Goal: Check status: Check status

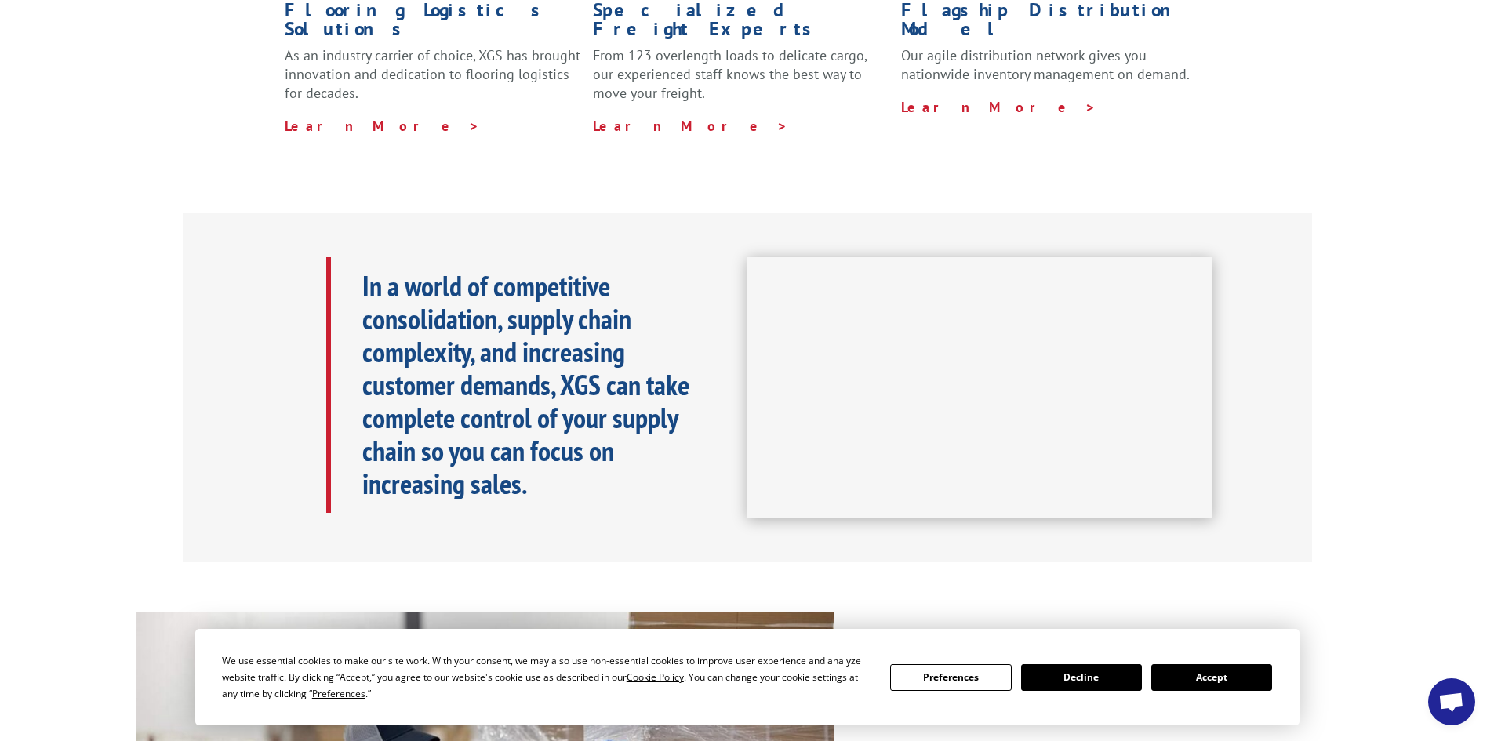
scroll to position [549, 0]
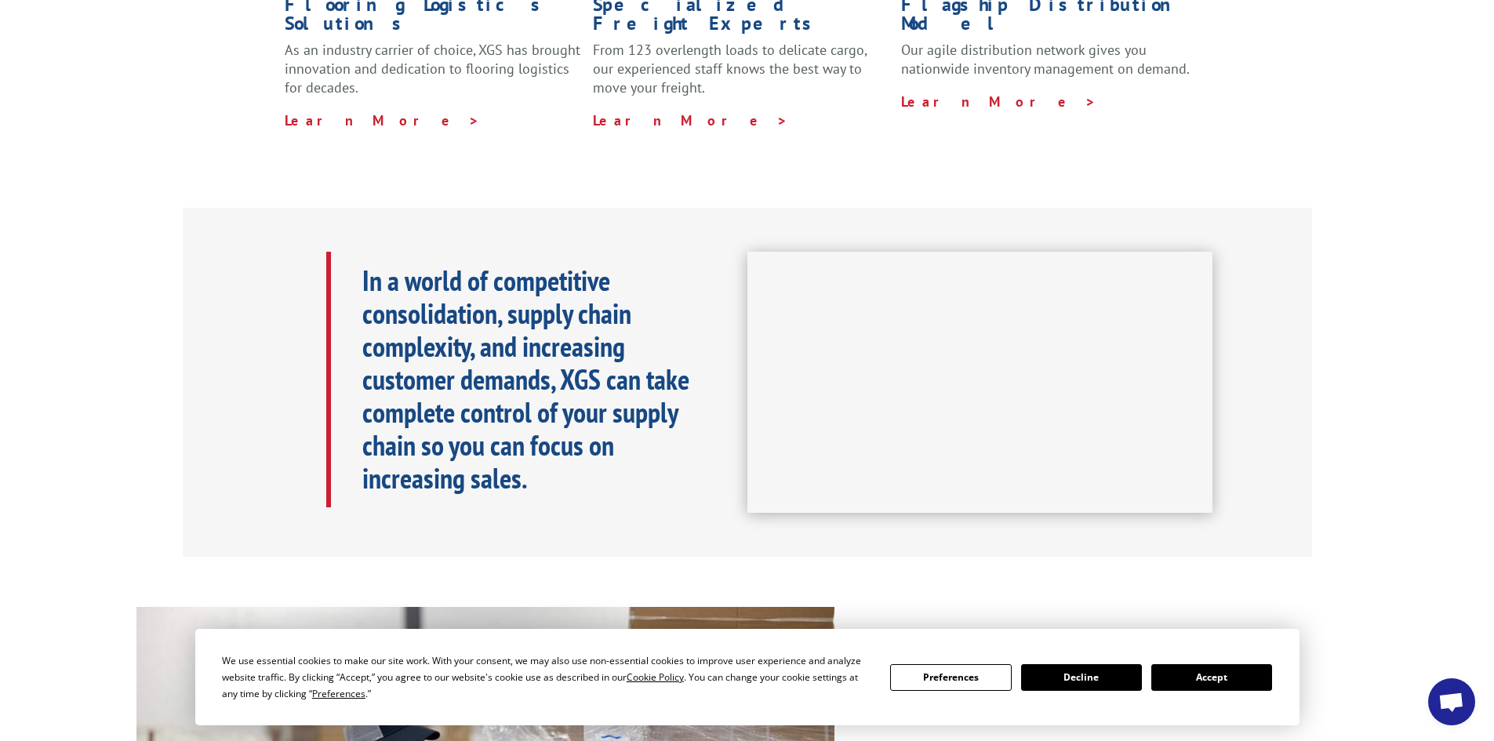
click at [1202, 677] on button "Accept" at bounding box center [1211, 677] width 121 height 27
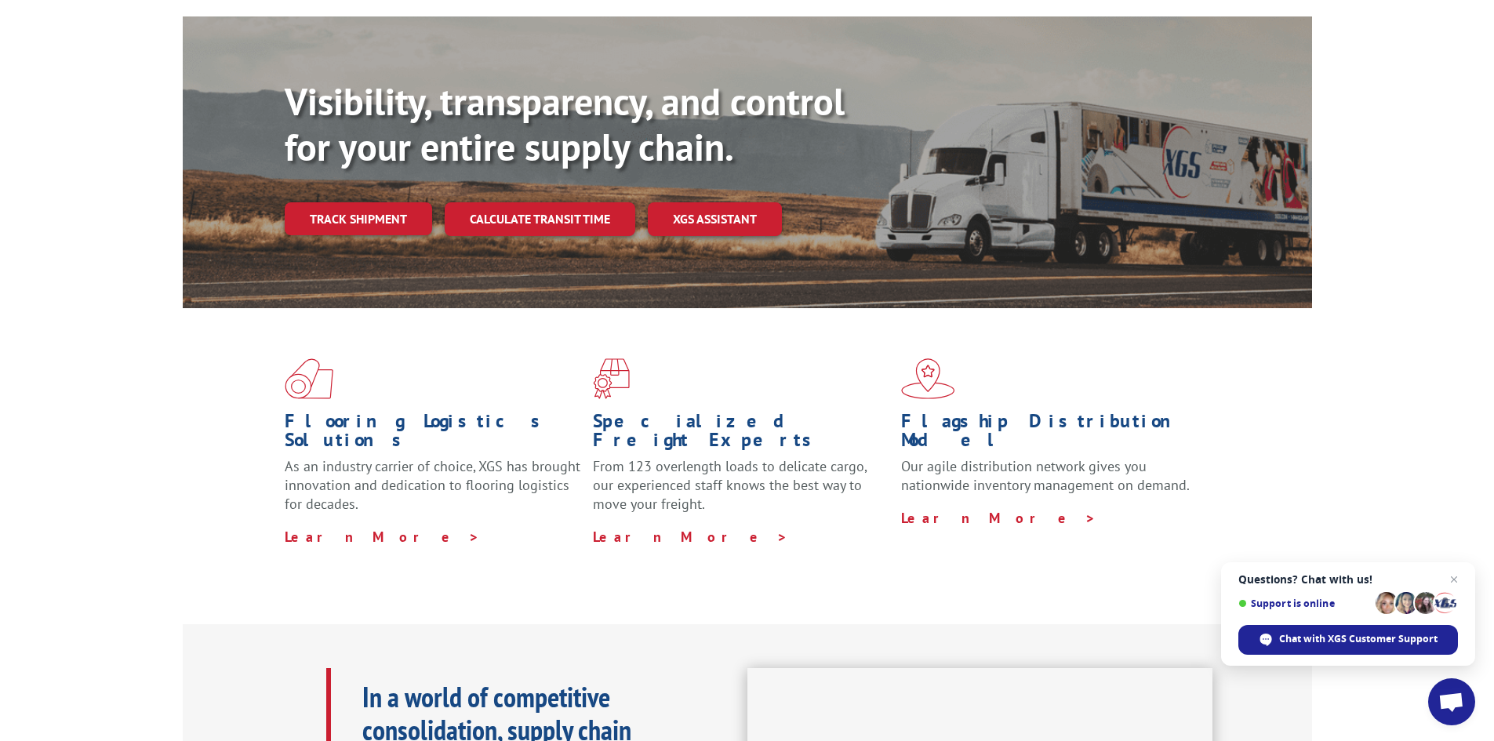
scroll to position [0, 0]
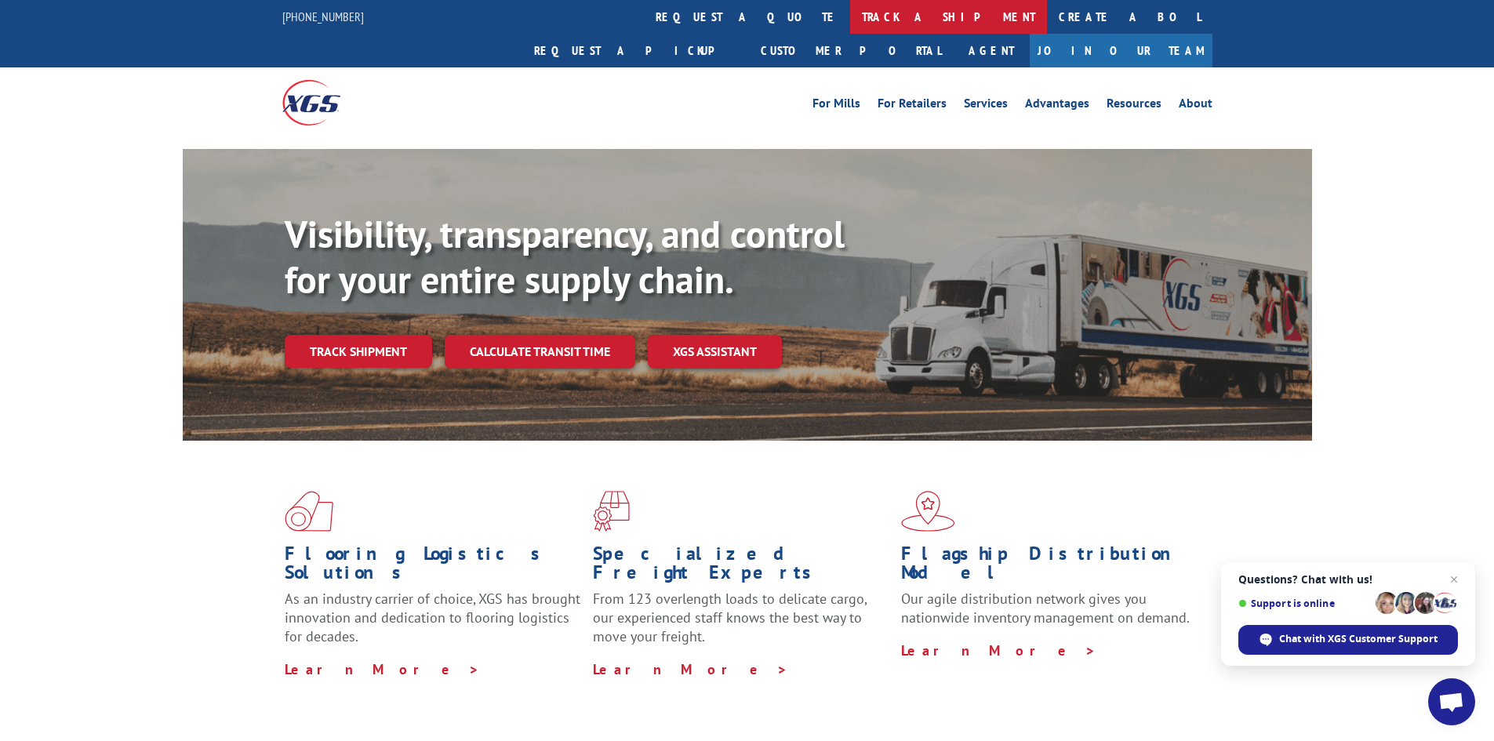
click at [850, 13] on link "track a shipment" at bounding box center [948, 17] width 197 height 34
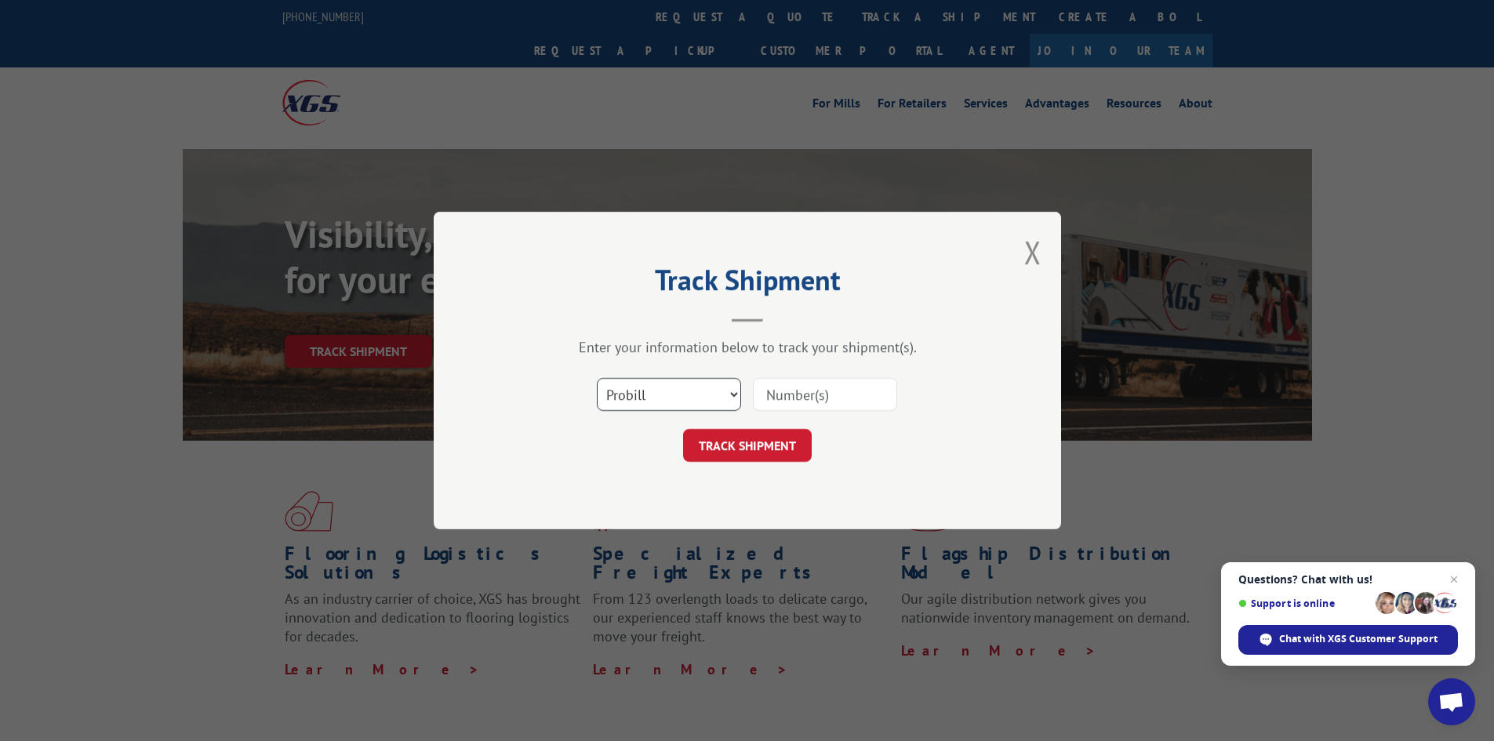
click at [686, 390] on select "Select category... Probill BOL PO" at bounding box center [669, 394] width 144 height 33
select select "po"
click at [597, 378] on select "Select category... Probill BOL PO" at bounding box center [669, 394] width 144 height 33
click at [774, 391] on input at bounding box center [825, 394] width 144 height 33
drag, startPoint x: 853, startPoint y: 402, endPoint x: 740, endPoint y: 400, distance: 113.0
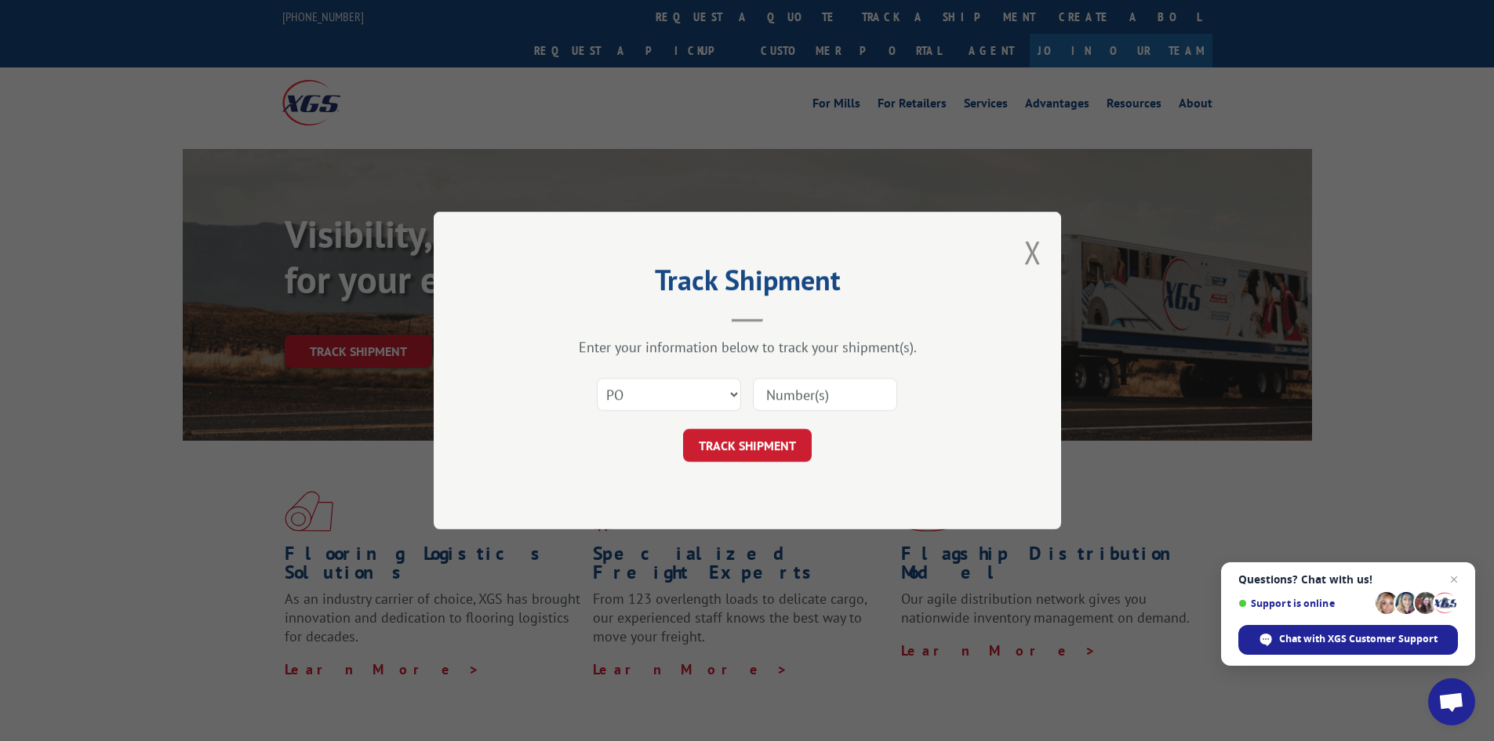
click at [740, 400] on div "Select category... Probill BOL PO" at bounding box center [747, 395] width 471 height 52
paste input "17559696"
type input "17559696"
click at [763, 446] on button "TRACK SHIPMENT" at bounding box center [747, 445] width 129 height 33
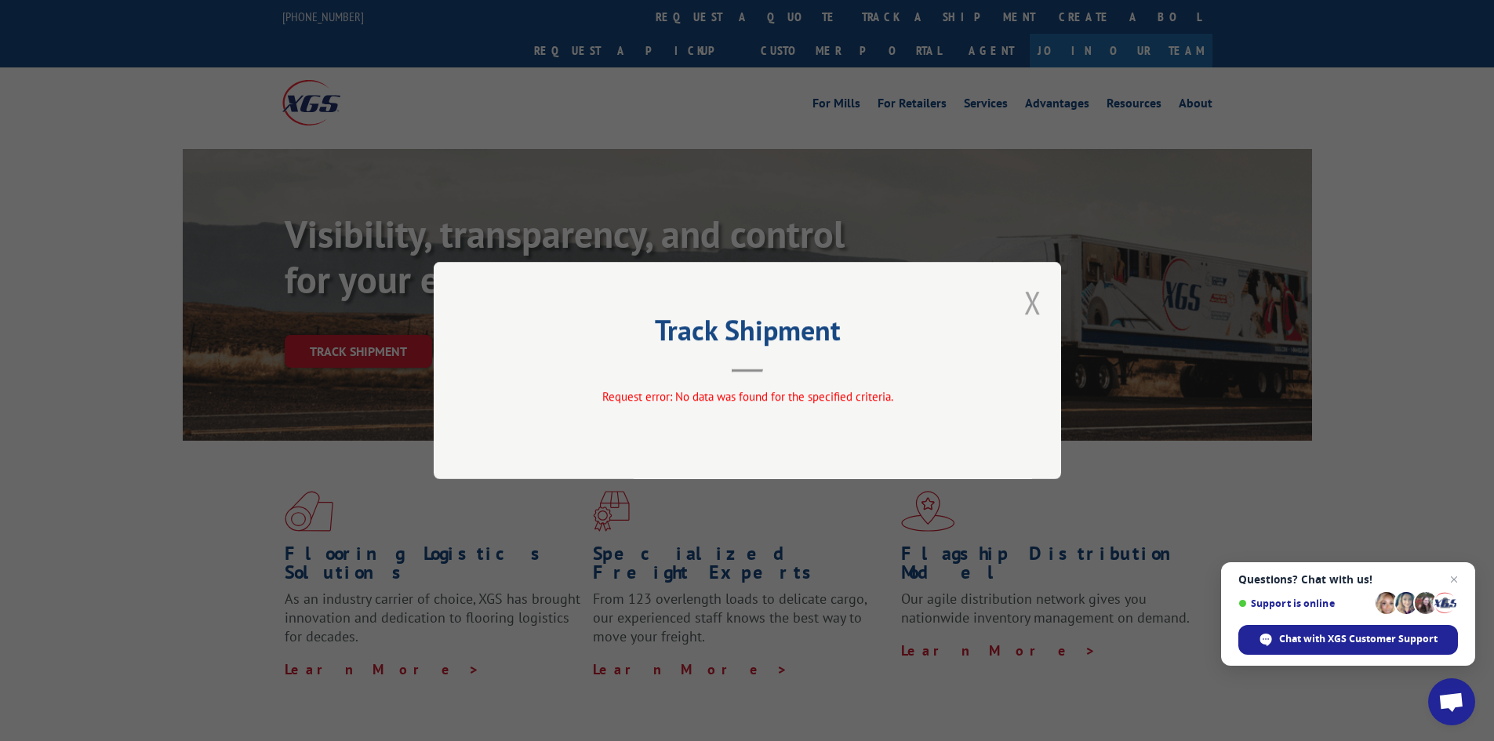
click at [1026, 305] on button "Close modal" at bounding box center [1032, 303] width 17 height 42
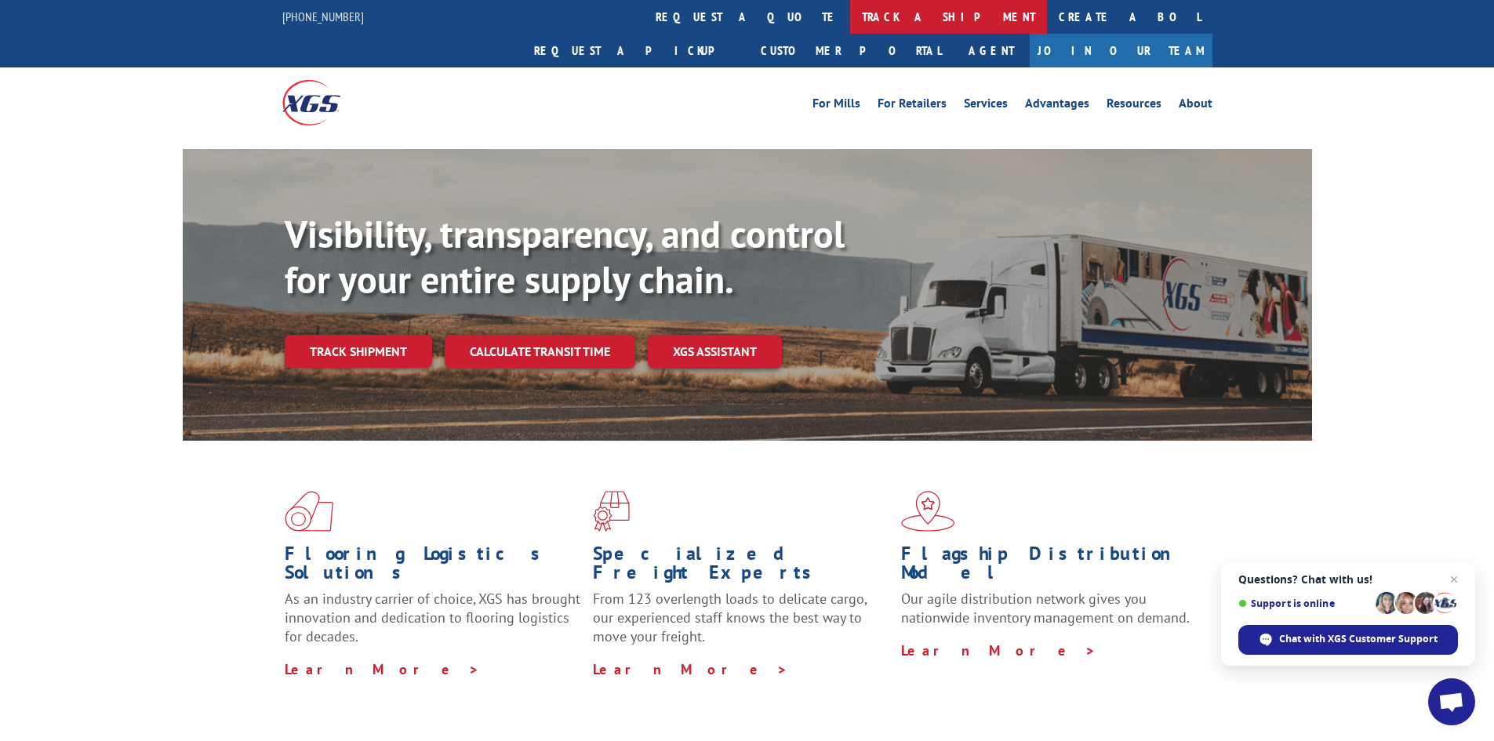
click at [850, 8] on link "track a shipment" at bounding box center [948, 17] width 197 height 34
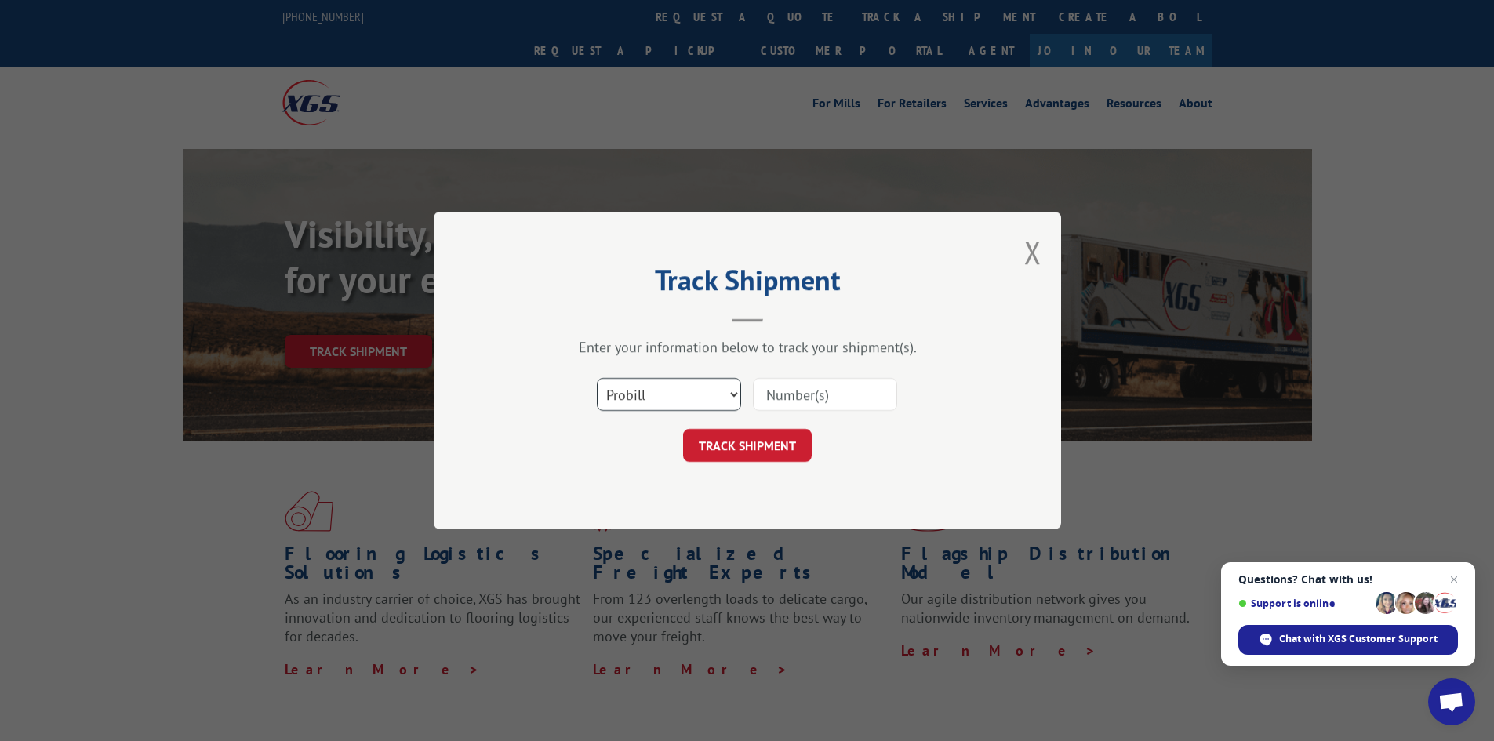
click at [706, 408] on select "Select category... Probill BOL PO" at bounding box center [669, 394] width 144 height 33
click at [597, 378] on select "Select category... Probill BOL PO" at bounding box center [669, 394] width 144 height 33
click at [827, 384] on input at bounding box center [825, 394] width 144 height 33
click at [696, 391] on select "Select category... Probill BOL PO" at bounding box center [669, 394] width 144 height 33
select select "probill"
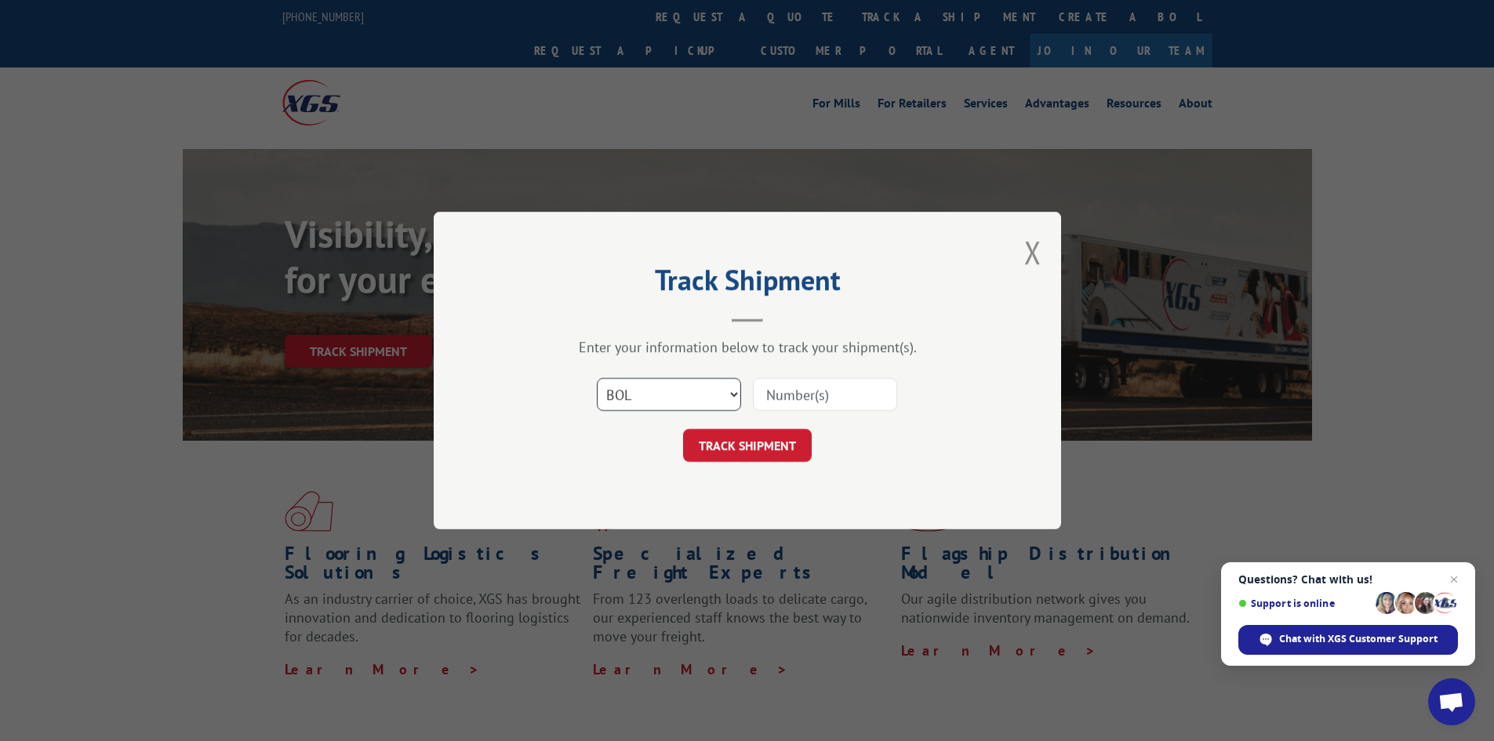
click at [597, 378] on select "Select category... Probill BOL PO" at bounding box center [669, 394] width 144 height 33
click at [838, 402] on input at bounding box center [825, 394] width 144 height 33
type input "348455031"
click at [683, 429] on button "TRACK SHIPMENT" at bounding box center [747, 445] width 129 height 33
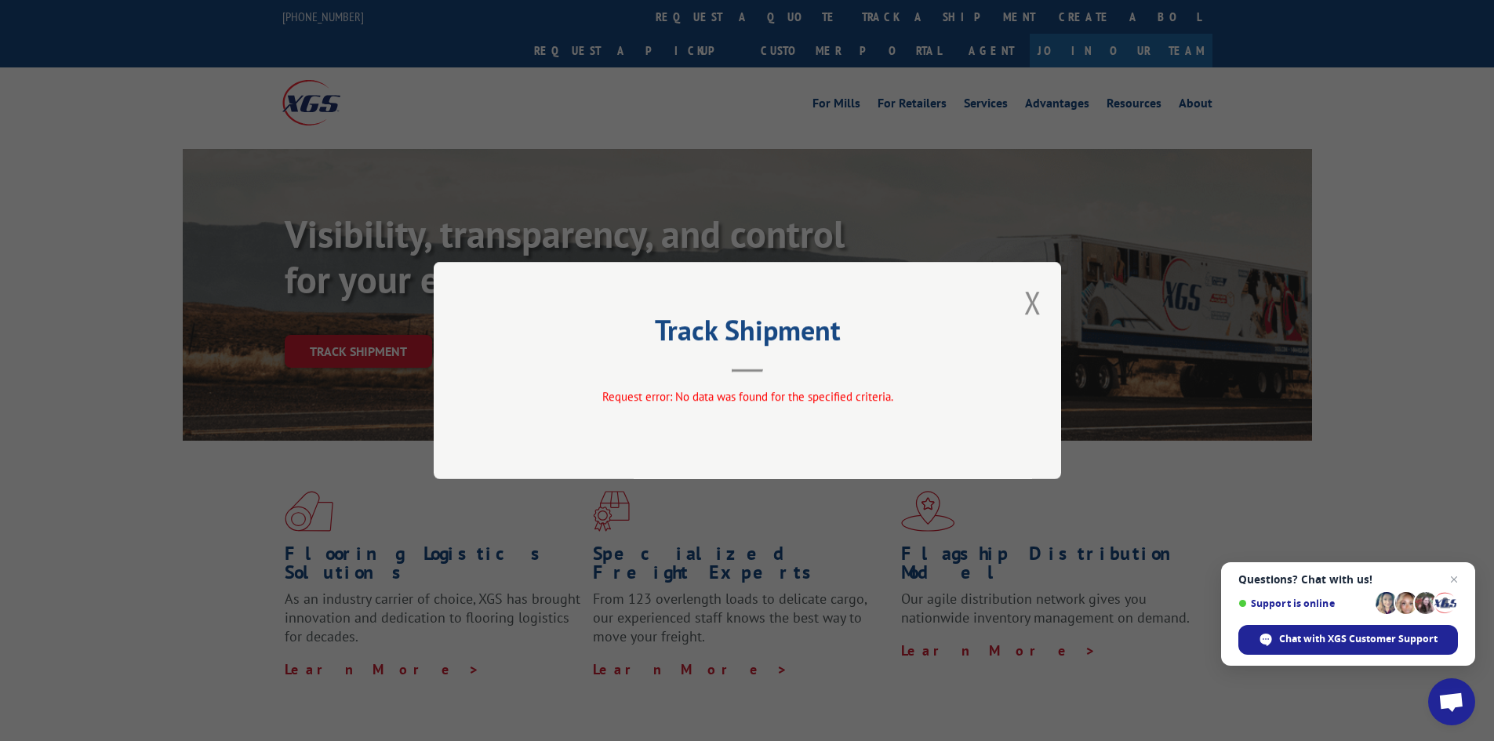
drag, startPoint x: 1024, startPoint y: 304, endPoint x: 722, endPoint y: 435, distance: 329.6
click at [765, 435] on div "Track Shipment Request error: No data was found for the specified criteria." at bounding box center [747, 370] width 627 height 217
click at [457, 195] on div "Track Shipment Request error: No data was found for the specified criteria." at bounding box center [747, 370] width 1494 height 741
click at [1038, 307] on button "Close modal" at bounding box center [1032, 303] width 17 height 42
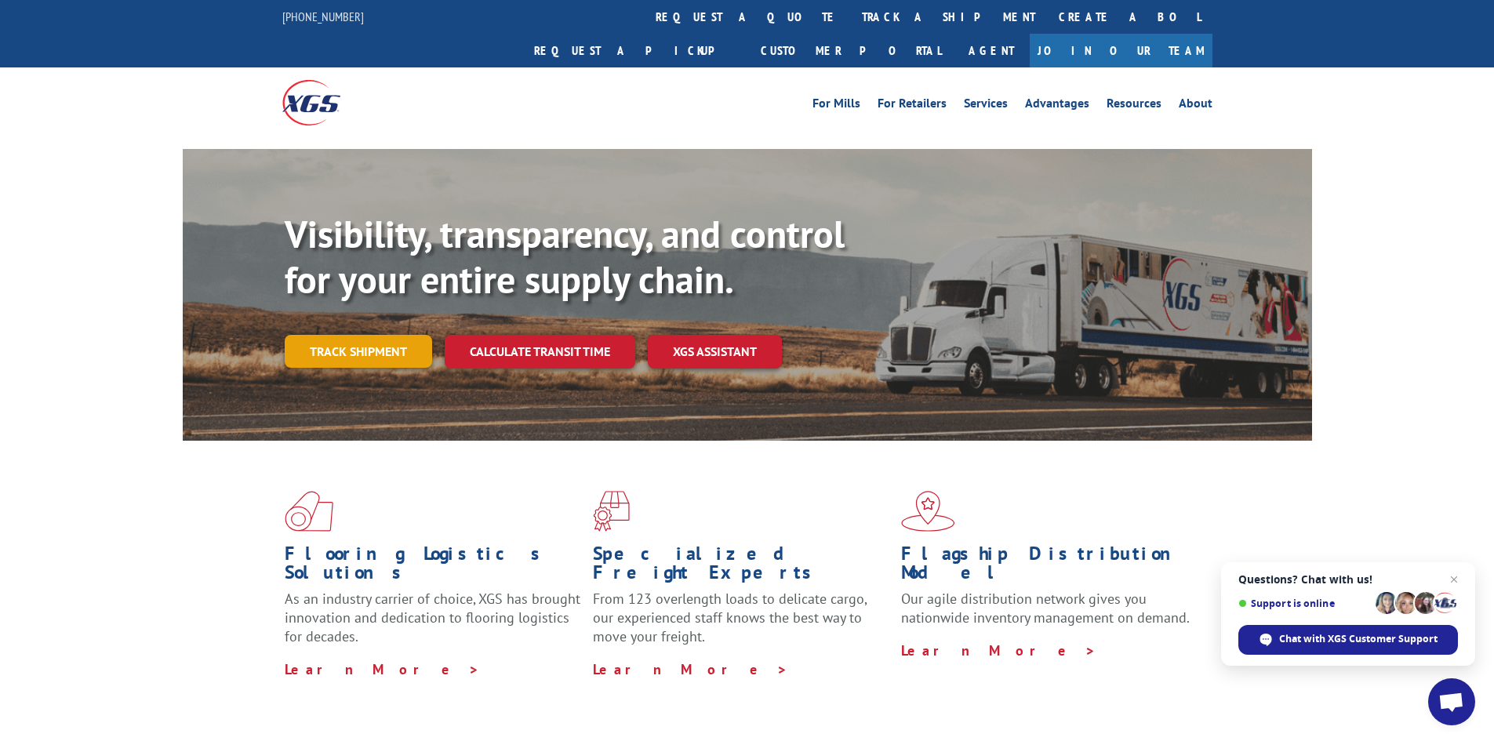
click at [336, 335] on link "Track shipment" at bounding box center [358, 351] width 147 height 33
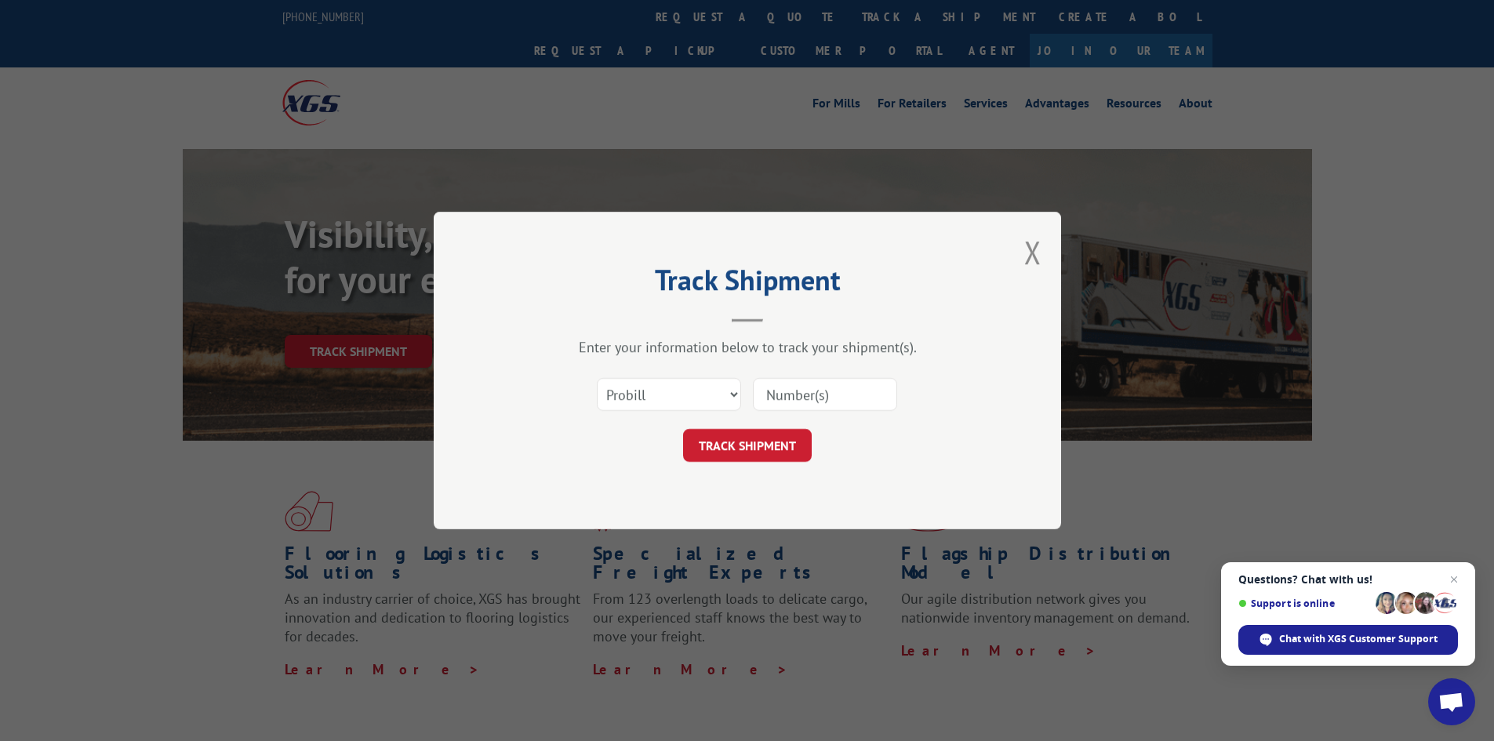
click at [836, 398] on input at bounding box center [825, 394] width 144 height 33
type input "348455031"
click button "TRACK SHIPMENT" at bounding box center [747, 445] width 129 height 33
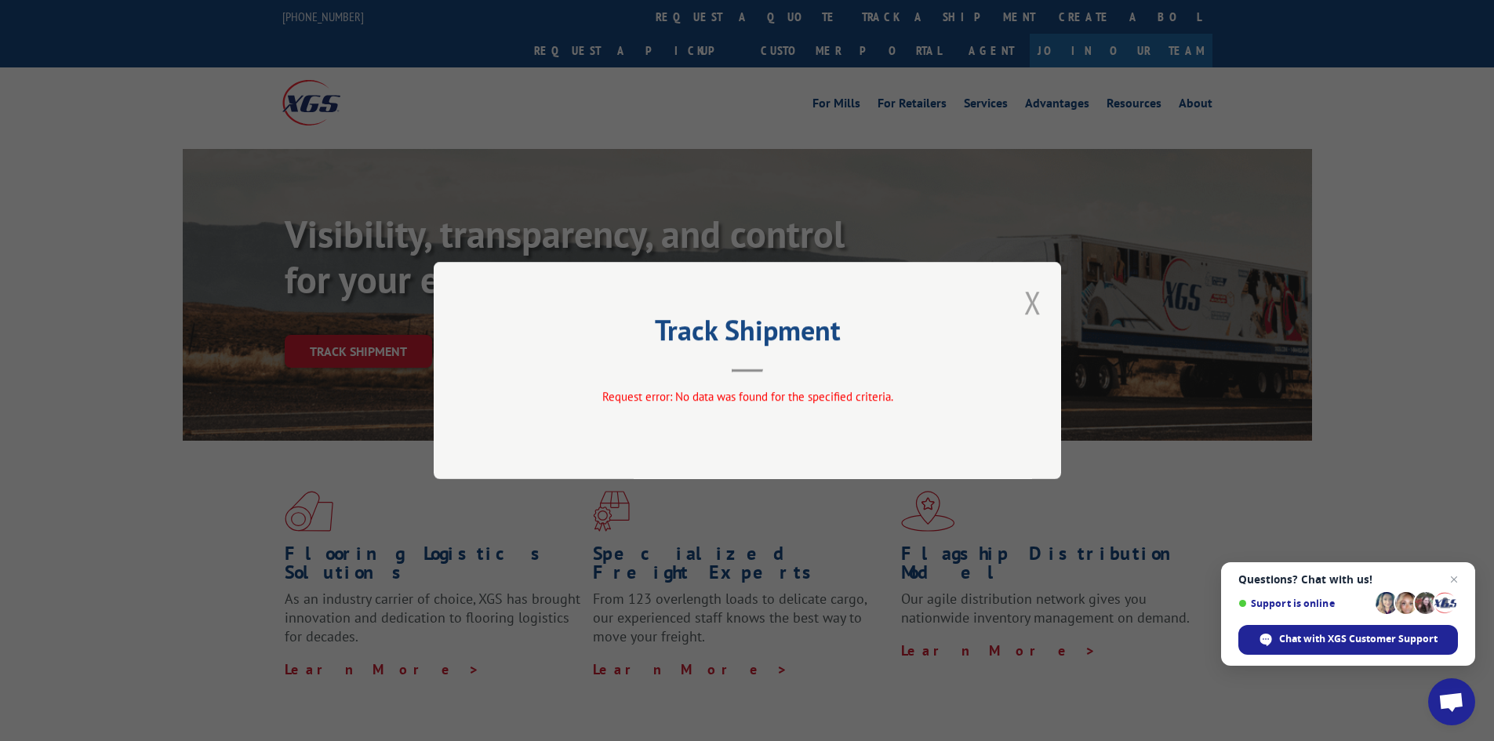
drag, startPoint x: 1038, startPoint y: 293, endPoint x: 1019, endPoint y: 322, distance: 35.3
click at [1037, 292] on button "Close modal" at bounding box center [1032, 303] width 17 height 42
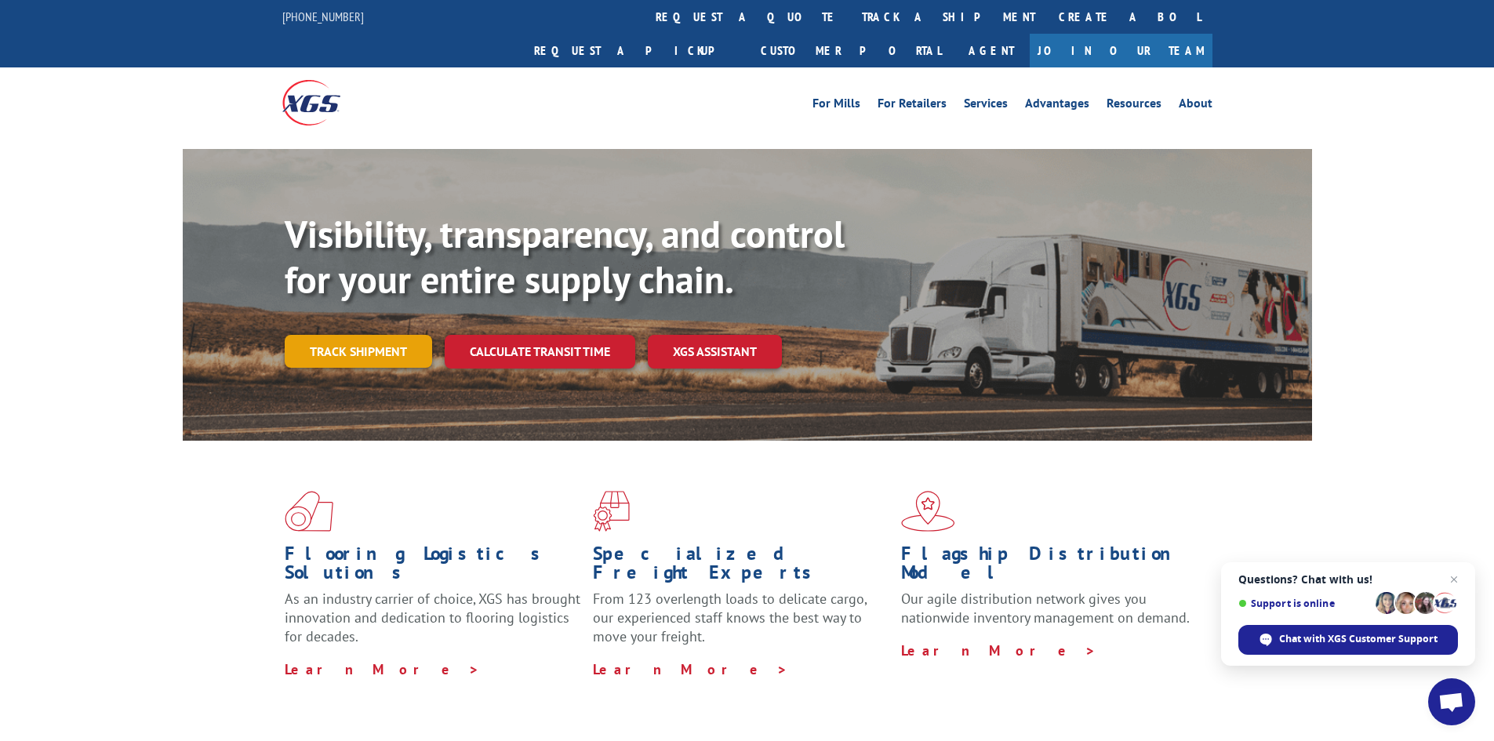
click at [320, 335] on link "Track shipment" at bounding box center [358, 351] width 147 height 33
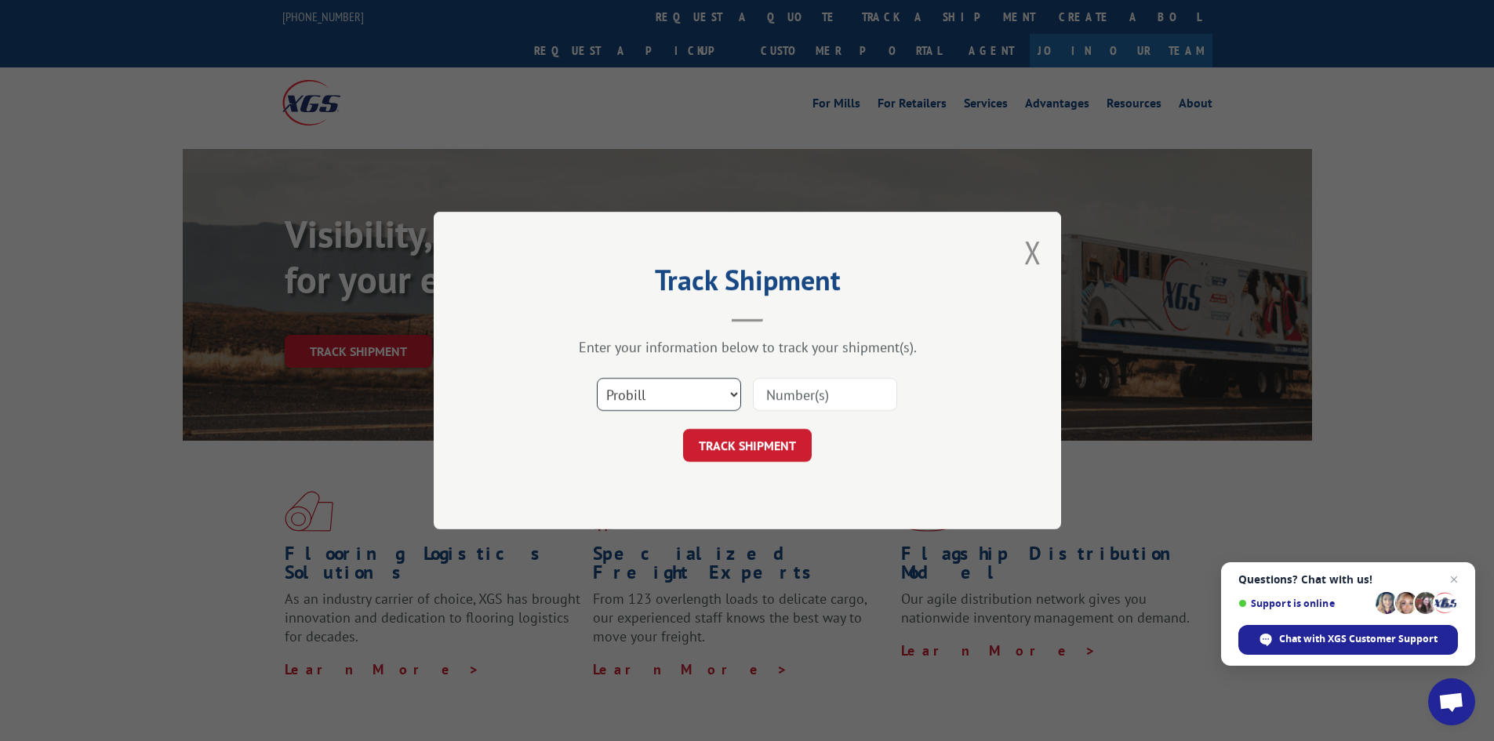
click at [644, 401] on select "Select category... Probill BOL PO" at bounding box center [669, 394] width 144 height 33
select select "bol"
click at [597, 378] on select "Select category... Probill BOL PO" at bounding box center [669, 394] width 144 height 33
click at [815, 399] on input at bounding box center [825, 394] width 144 height 33
type input "348455031"
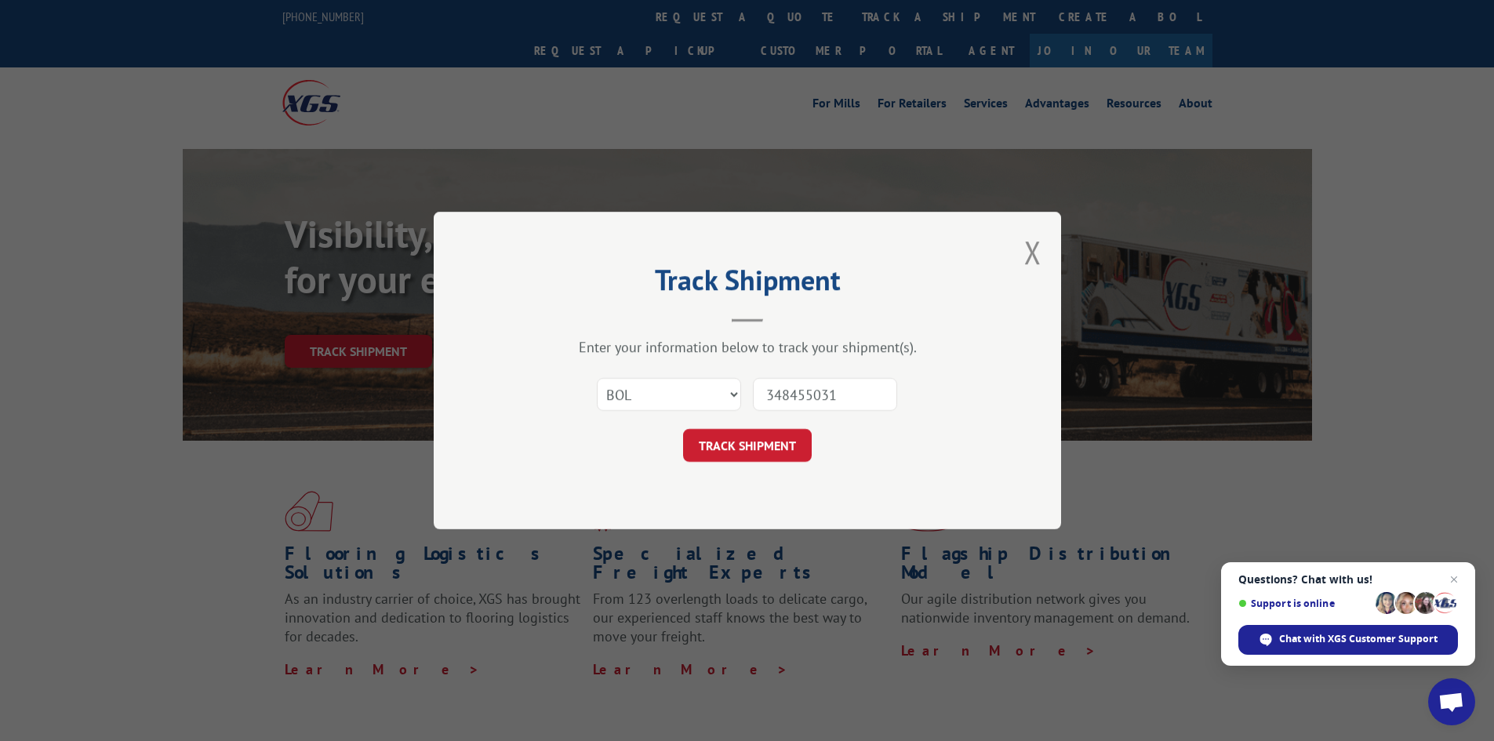
click at [683, 429] on button "TRACK SHIPMENT" at bounding box center [747, 445] width 129 height 33
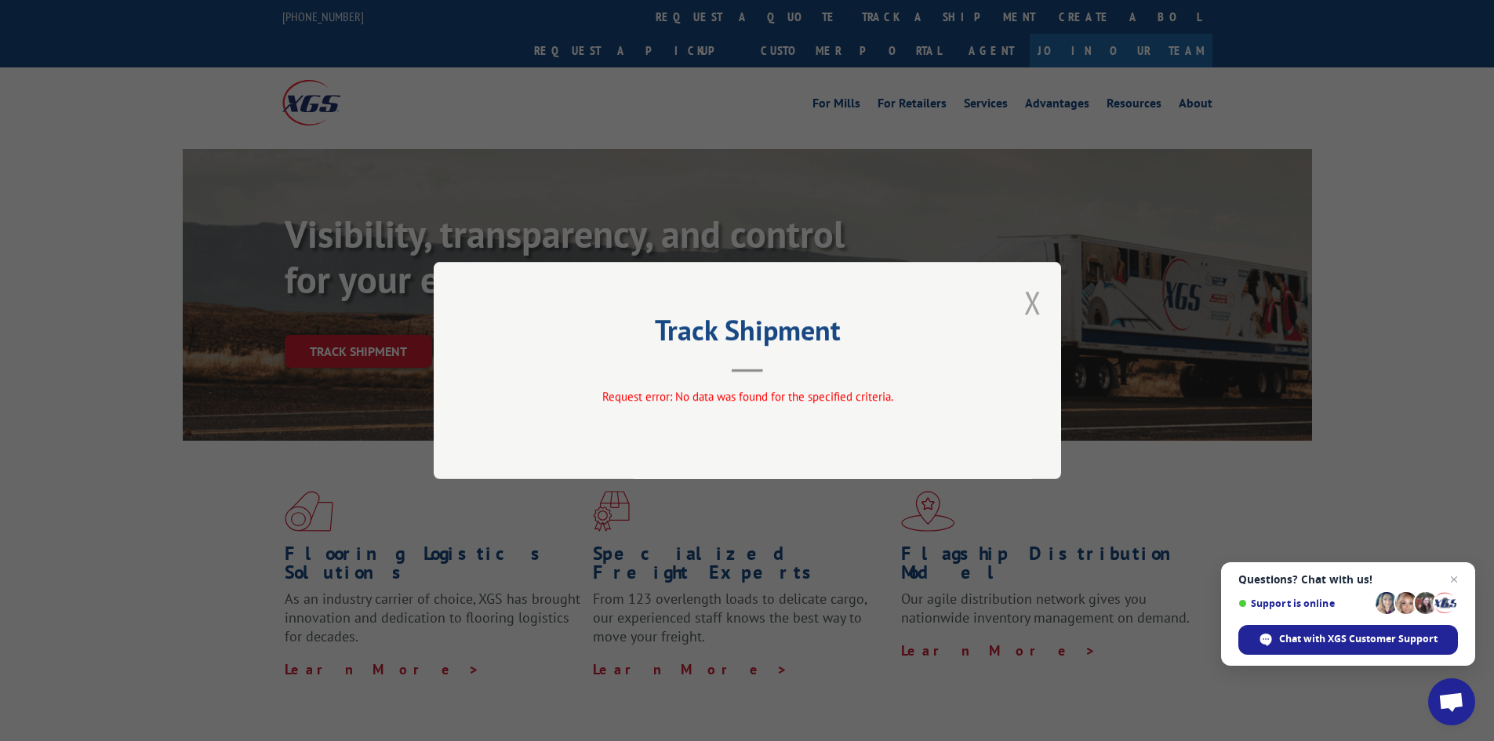
click at [1032, 300] on button "Close modal" at bounding box center [1032, 303] width 17 height 42
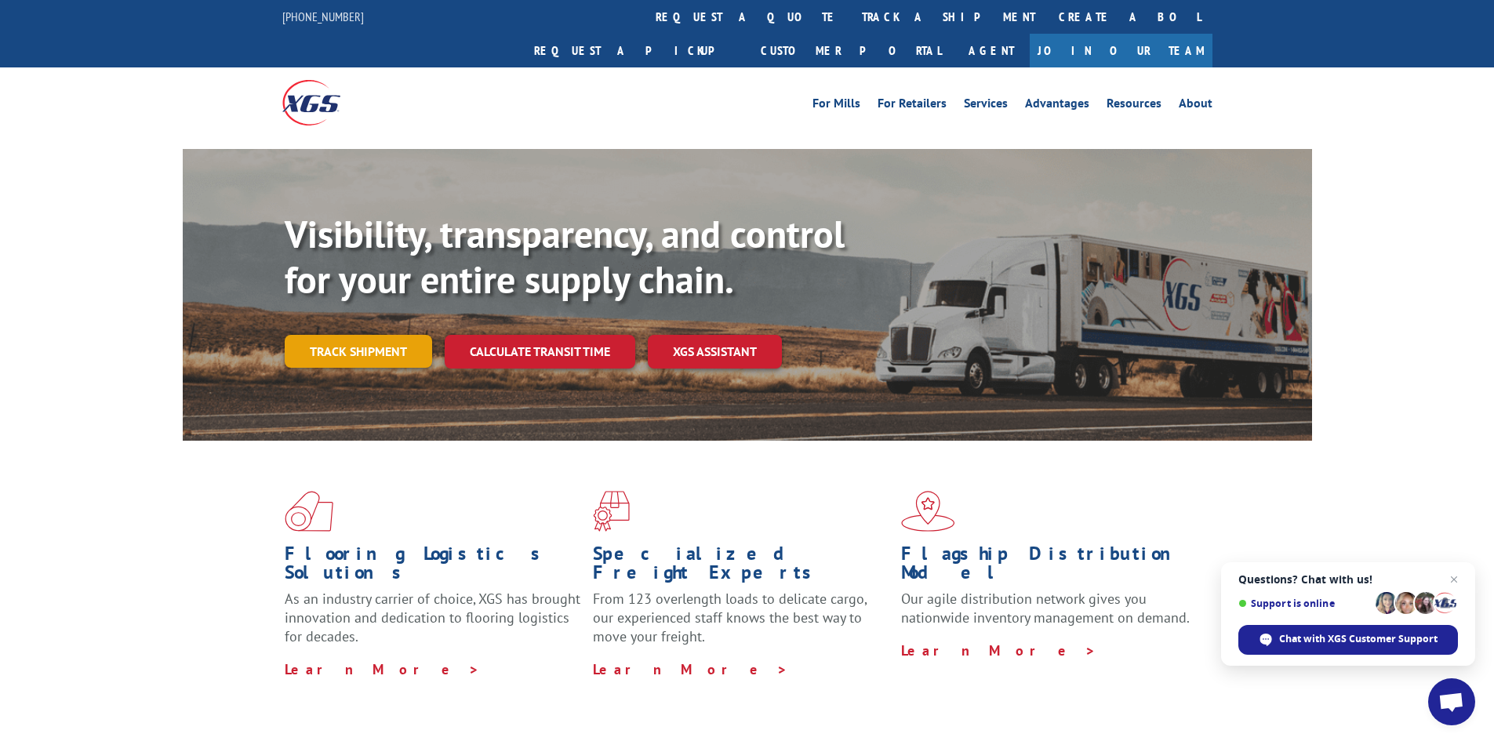
click at [358, 335] on link "Track shipment" at bounding box center [358, 351] width 147 height 33
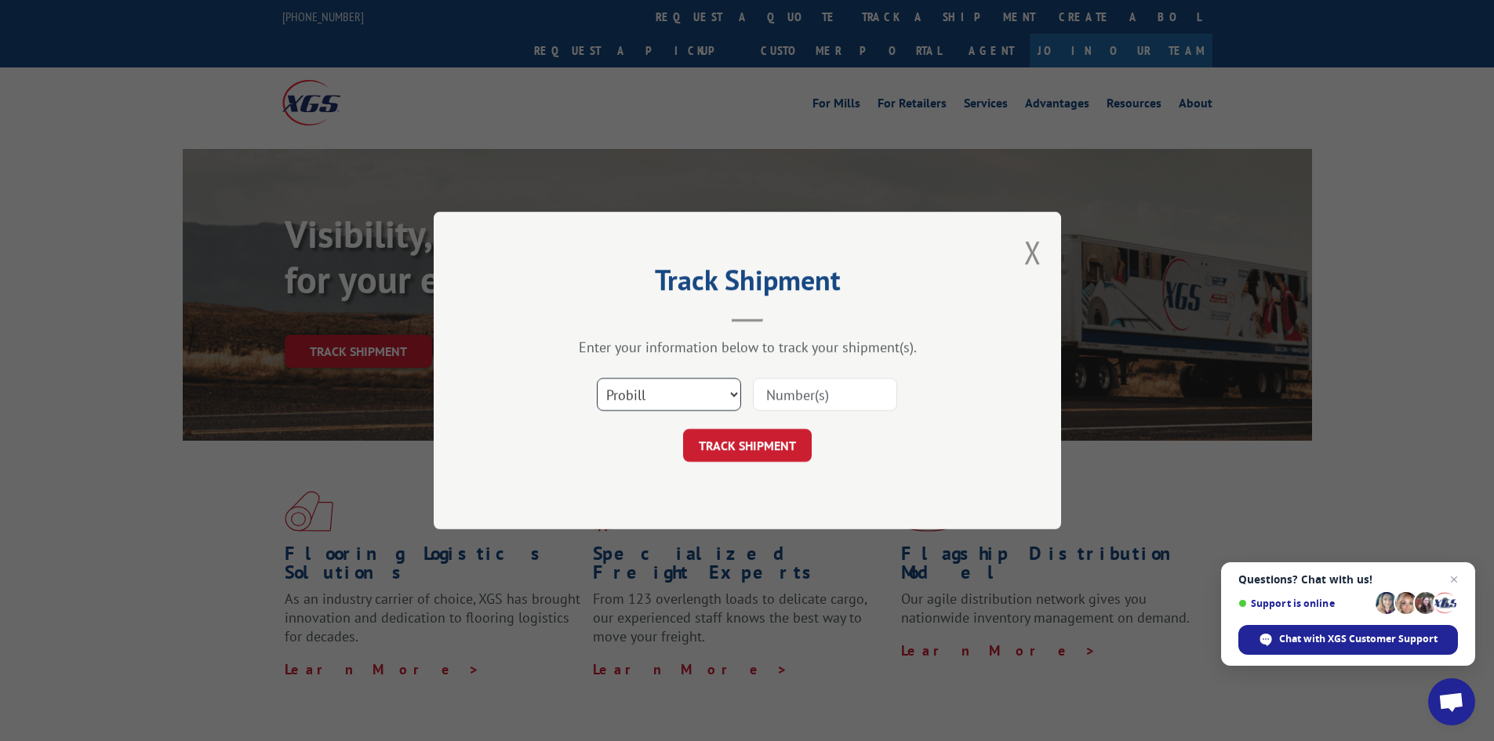
drag, startPoint x: 664, startPoint y: 394, endPoint x: 664, endPoint y: 403, distance: 9.4
click at [664, 394] on select "Select category... Probill BOL PO" at bounding box center [669, 394] width 144 height 33
select select "po"
click at [597, 378] on select "Select category... Probill BOL PO" at bounding box center [669, 394] width 144 height 33
click at [812, 392] on input at bounding box center [825, 394] width 144 height 33
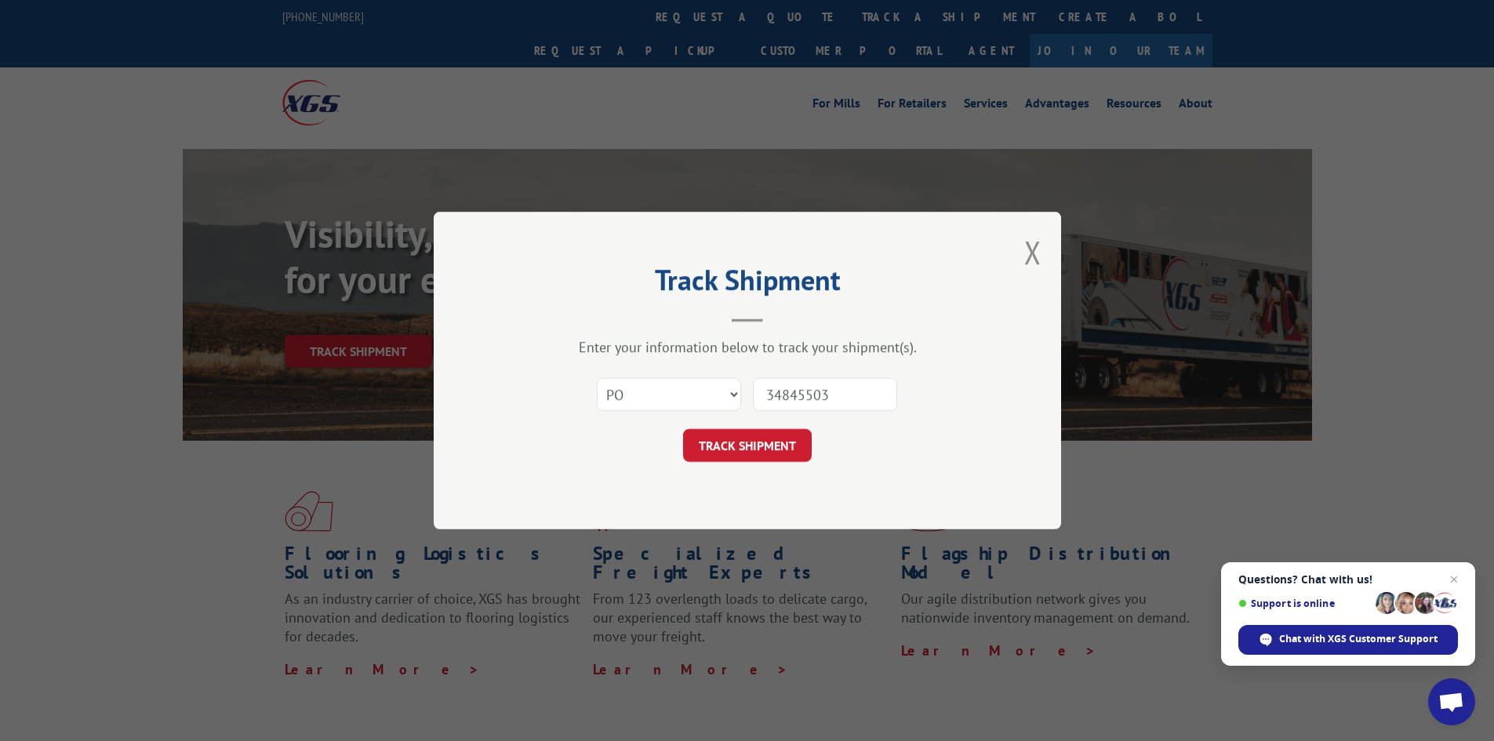
type input "348455031"
click button "TRACK SHIPMENT" at bounding box center [747, 445] width 129 height 33
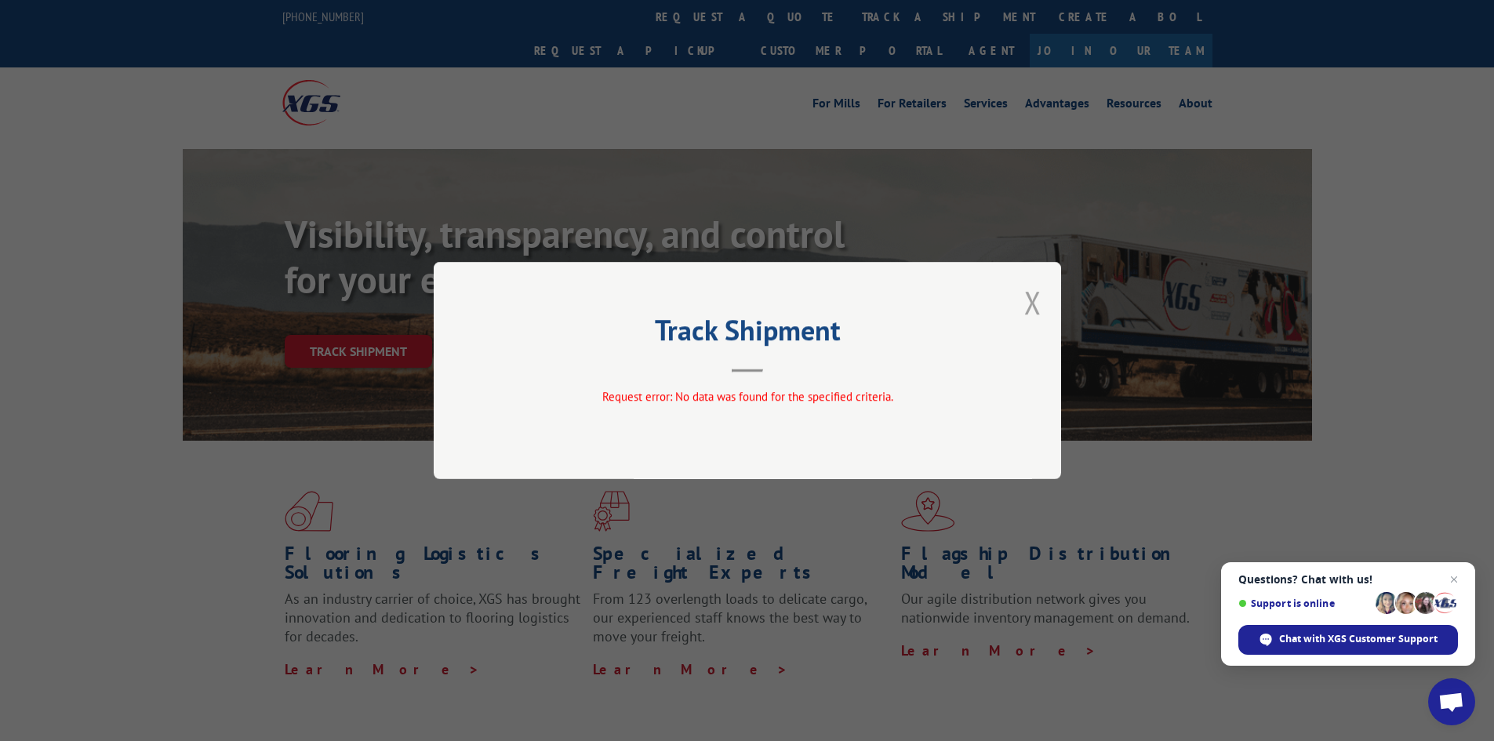
click at [1036, 306] on button "Close modal" at bounding box center [1032, 303] width 17 height 42
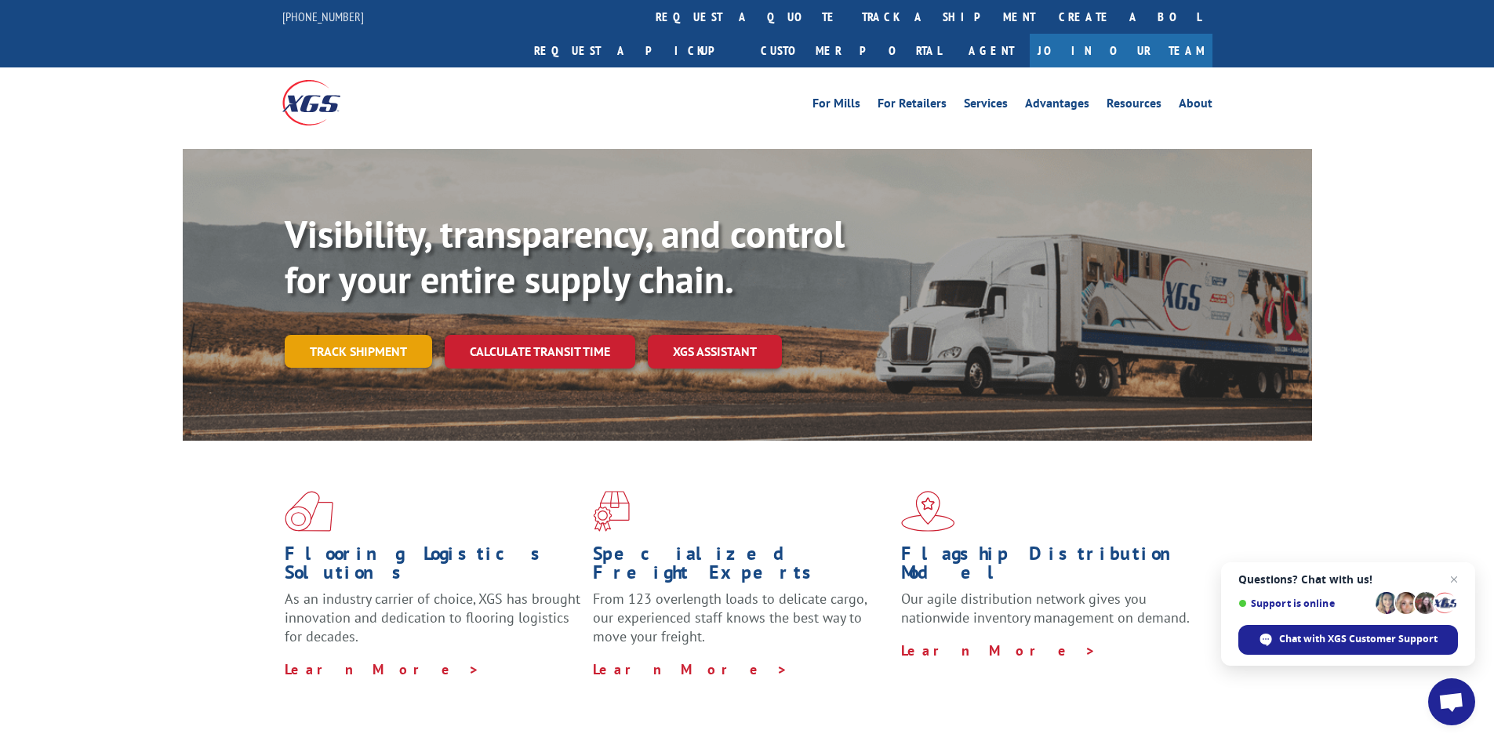
click at [360, 335] on link "Track shipment" at bounding box center [358, 351] width 147 height 33
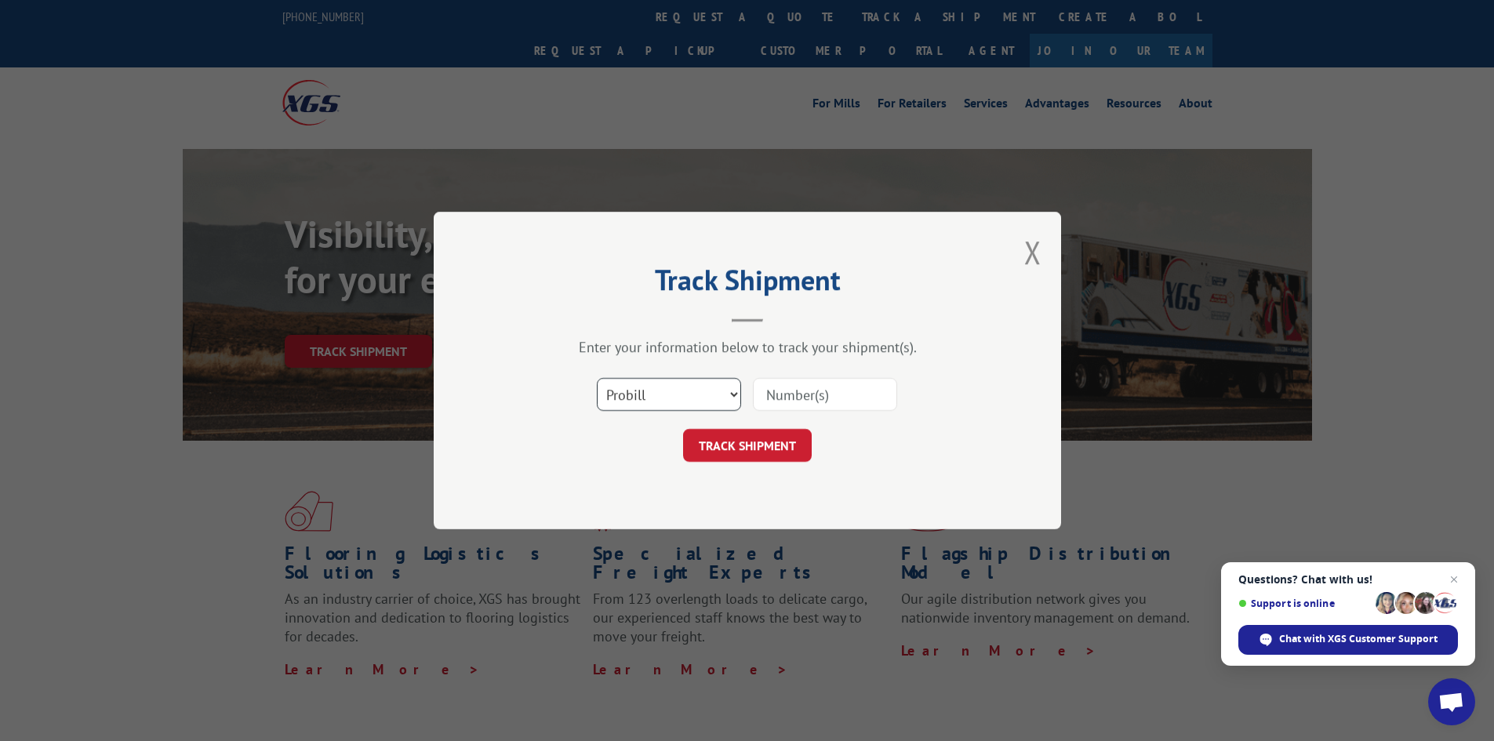
click at [693, 402] on select "Select category... Probill BOL PO" at bounding box center [669, 394] width 144 height 33
click at [597, 378] on select "Select category... Probill BOL PO" at bounding box center [669, 394] width 144 height 33
click at [789, 388] on input at bounding box center [825, 394] width 144 height 33
drag, startPoint x: 845, startPoint y: 395, endPoint x: 742, endPoint y: 405, distance: 104.0
click at [742, 405] on div "Select category... Probill BOL PO 348455031" at bounding box center [747, 395] width 471 height 52
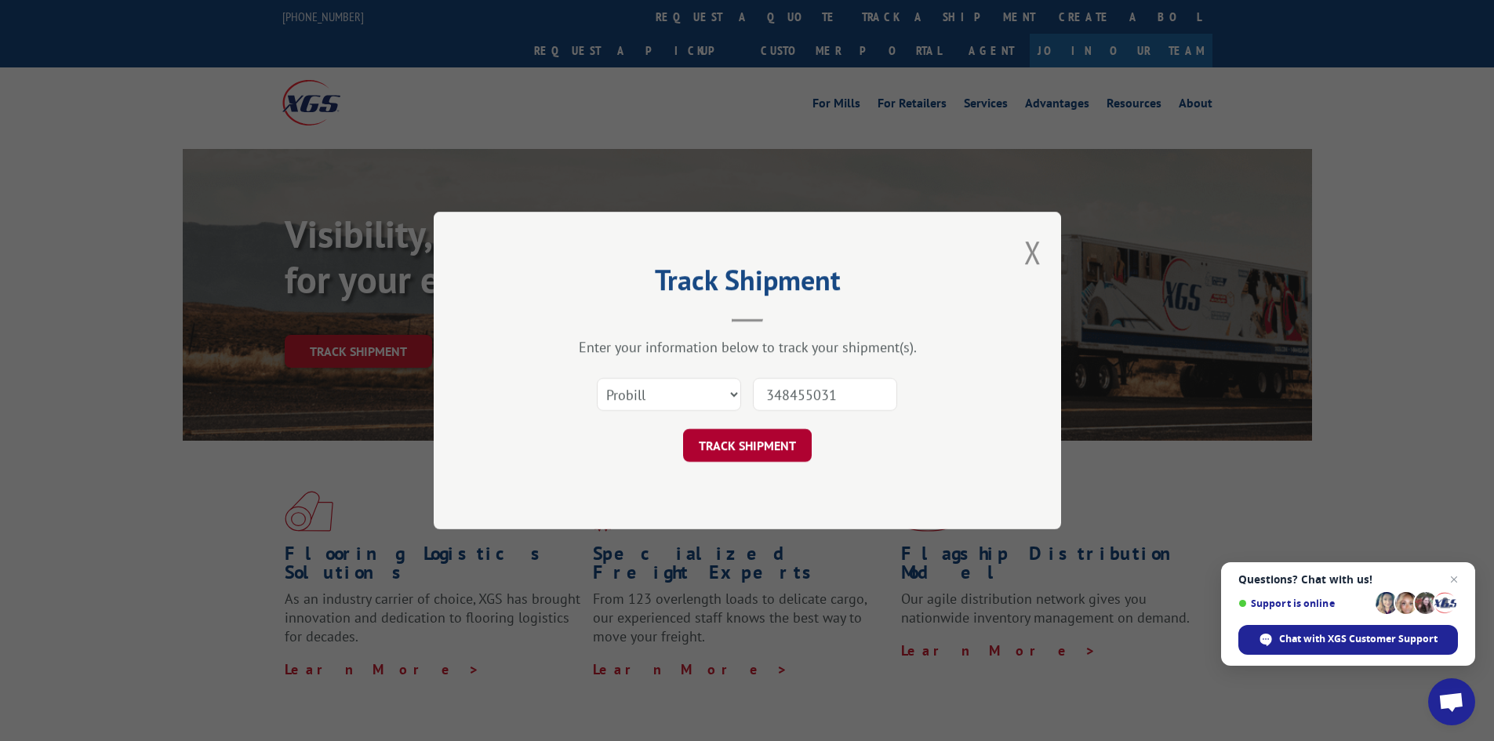
type input "348455031"
click at [754, 440] on button "TRACK SHIPMENT" at bounding box center [747, 445] width 129 height 33
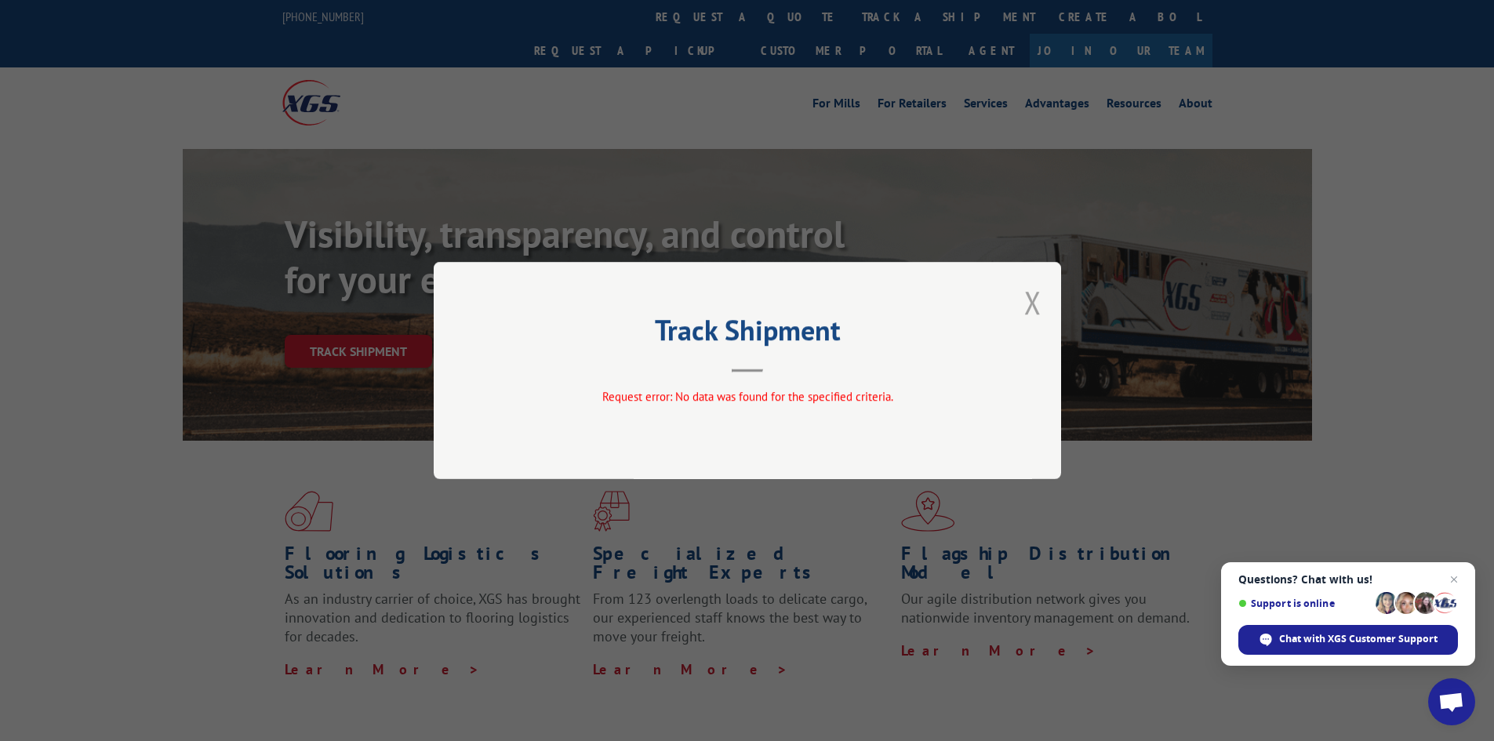
click at [1035, 312] on button "Close modal" at bounding box center [1032, 303] width 17 height 42
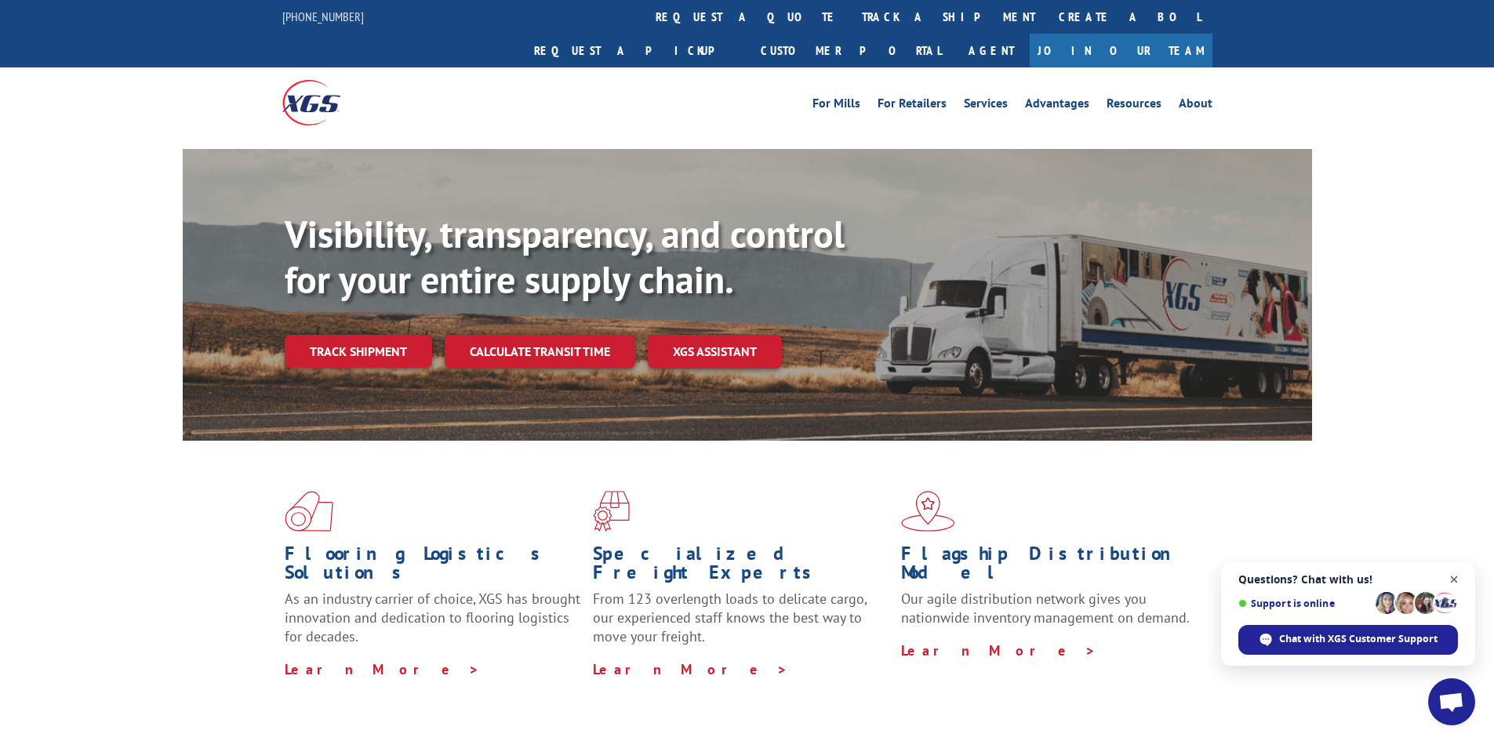
click at [1452, 579] on span "Close chat" at bounding box center [1455, 580] width 20 height 20
